Goal: Navigation & Orientation: Find specific page/section

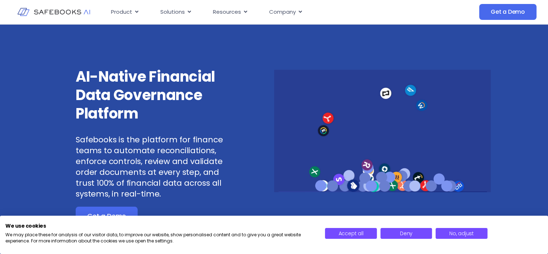
click at [0, 0] on icon "Menu" at bounding box center [0, 0] width 0 height 0
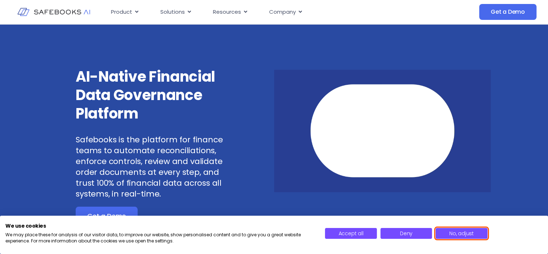
click at [457, 236] on span "No, adjust" at bounding box center [462, 232] width 25 height 7
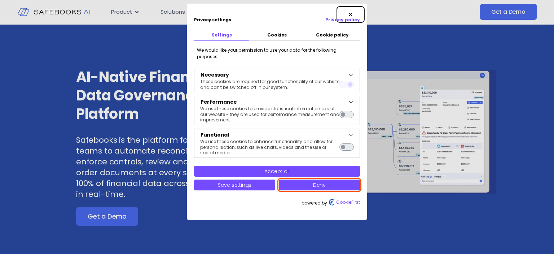
click at [322, 186] on span "Deny" at bounding box center [319, 184] width 13 height 7
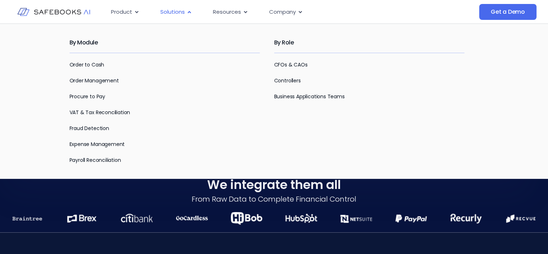
scroll to position [1839, 0]
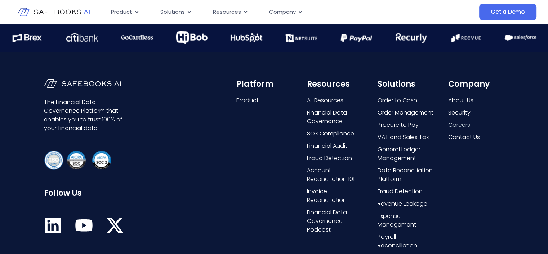
click at [463, 128] on li "Careers" at bounding box center [476, 125] width 56 height 10
click at [465, 125] on span "Careers" at bounding box center [459, 124] width 22 height 9
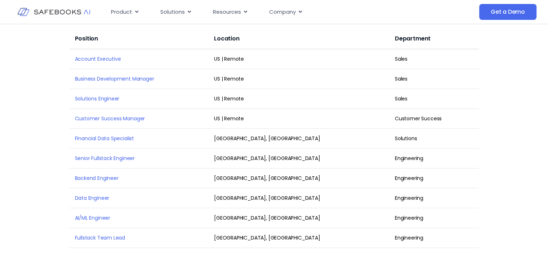
scroll to position [973, 0]
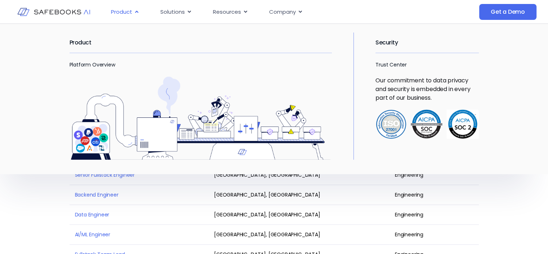
click at [127, 16] on span "Product" at bounding box center [121, 12] width 21 height 8
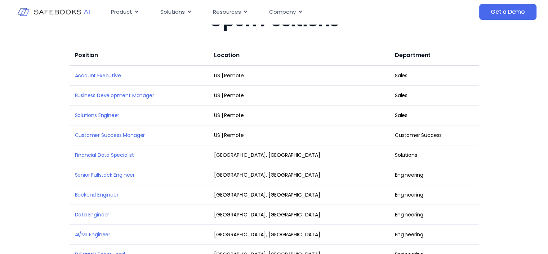
click at [62, 15] on img at bounding box center [53, 11] width 73 height 21
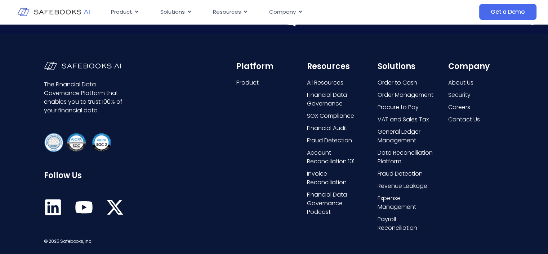
scroll to position [1910, 0]
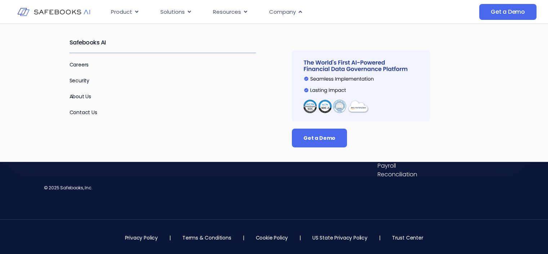
click at [83, 59] on div "Safebooks AI Careers Security About Us Contact Us" at bounding box center [170, 89] width 201 height 115
click at [82, 65] on link "Careers" at bounding box center [79, 64] width 19 height 7
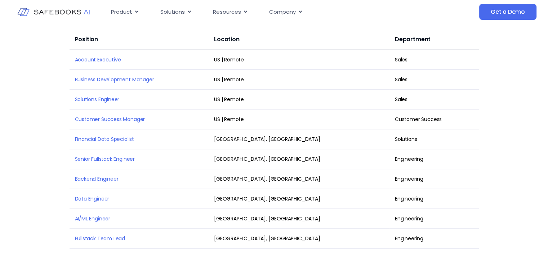
scroll to position [973, 0]
